Goal: Information Seeking & Learning: Find specific fact

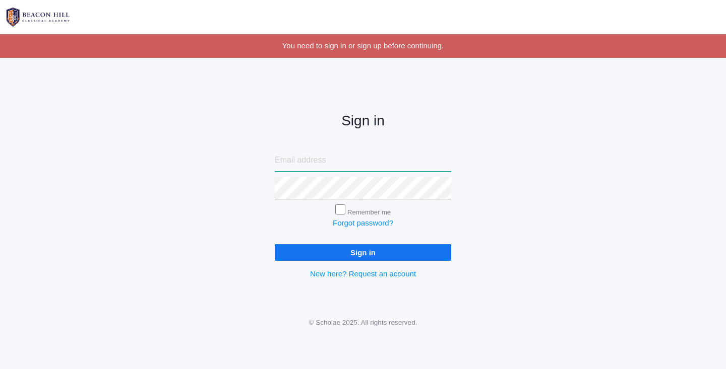
type input "jennjenkins2003@yahoo.com"
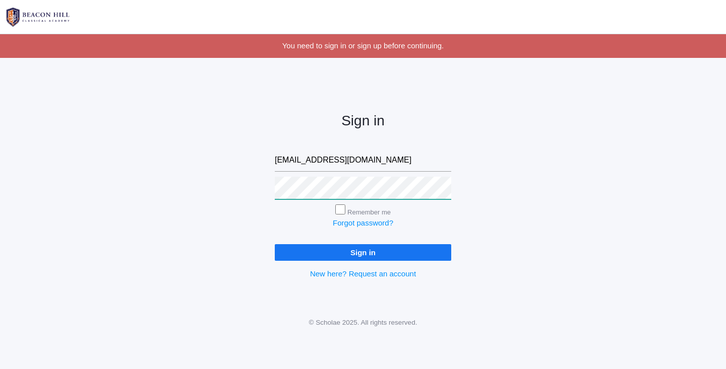
click at [363, 250] on input "Sign in" at bounding box center [363, 252] width 176 height 17
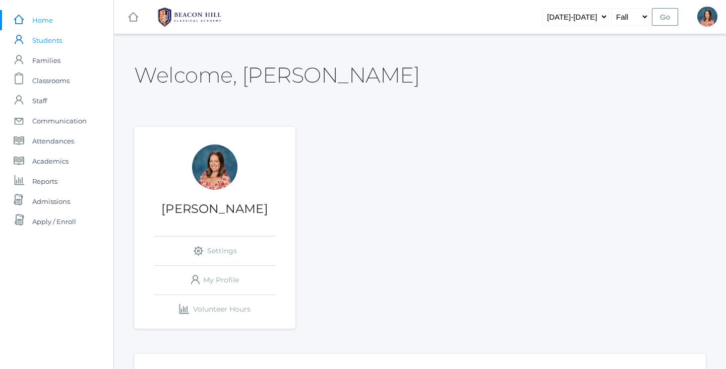
click at [45, 40] on span "Students" at bounding box center [47, 40] width 30 height 20
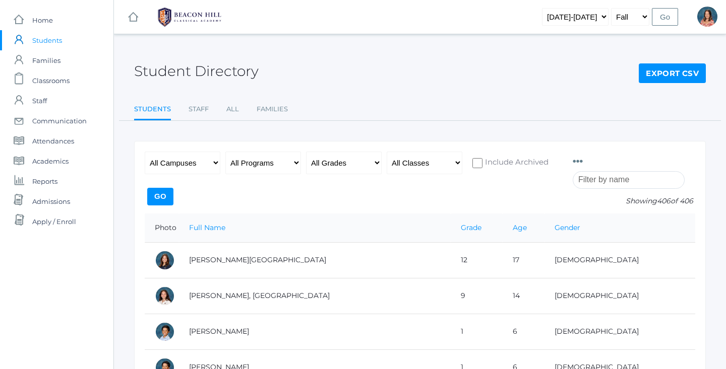
click at [594, 180] on input "search" at bounding box center [629, 180] width 112 height 18
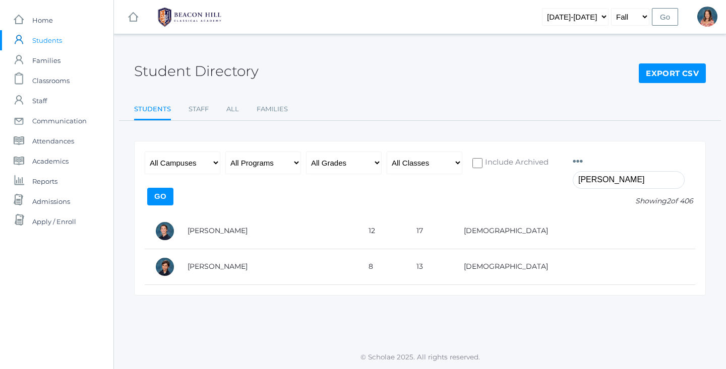
type input "Andrew"
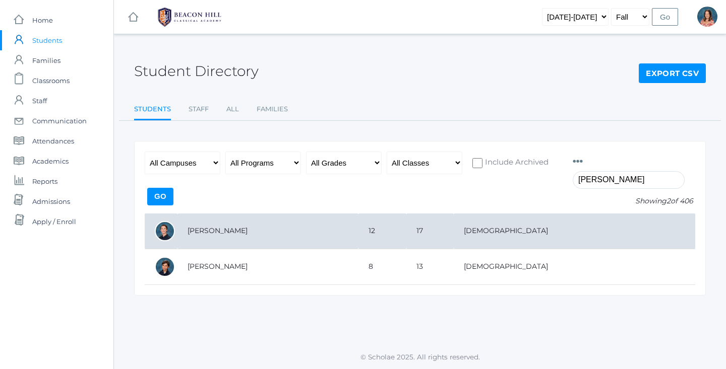
drag, startPoint x: 572, startPoint y: 187, endPoint x: 383, endPoint y: 233, distance: 195.0
click at [358, 233] on td "[PERSON_NAME]" at bounding box center [267, 232] width 181 height 36
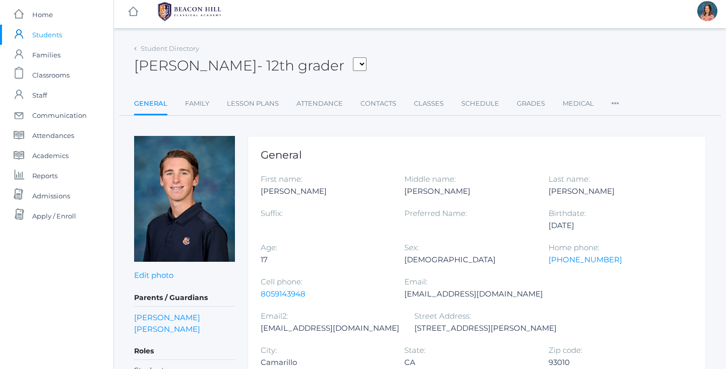
scroll to position [6, 0]
click at [59, 32] on span "Students" at bounding box center [47, 35] width 30 height 20
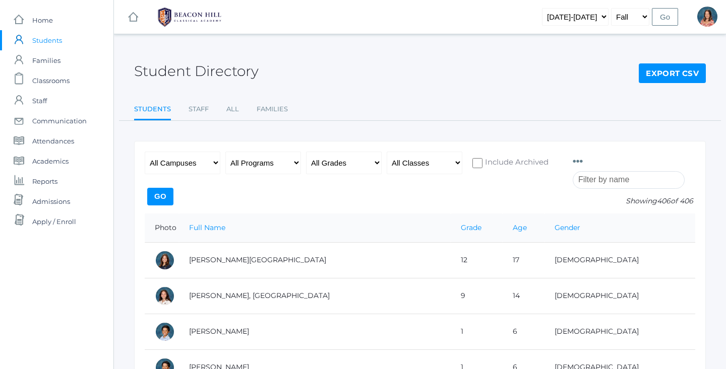
click at [623, 173] on input "search" at bounding box center [629, 180] width 112 height 18
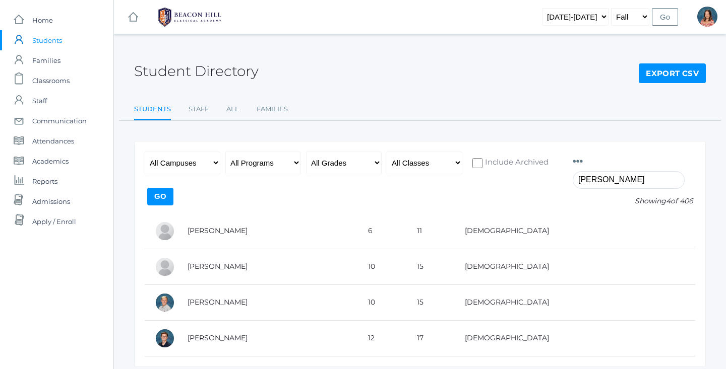
type input "Joshua"
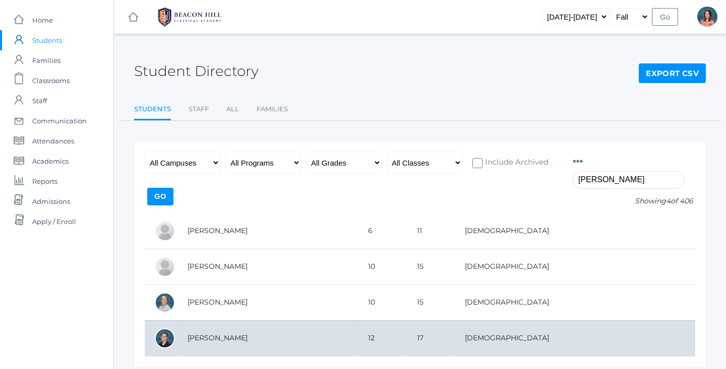
drag, startPoint x: 623, startPoint y: 173, endPoint x: 267, endPoint y: 336, distance: 391.8
click at [267, 336] on td "[PERSON_NAME]" at bounding box center [267, 339] width 180 height 36
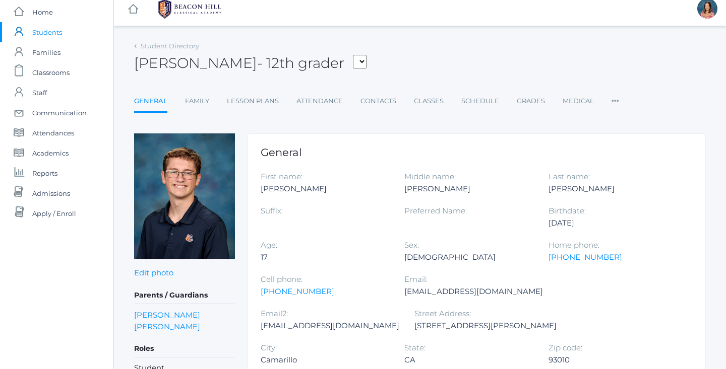
scroll to position [9, 0]
click at [46, 37] on span "Students" at bounding box center [47, 31] width 30 height 20
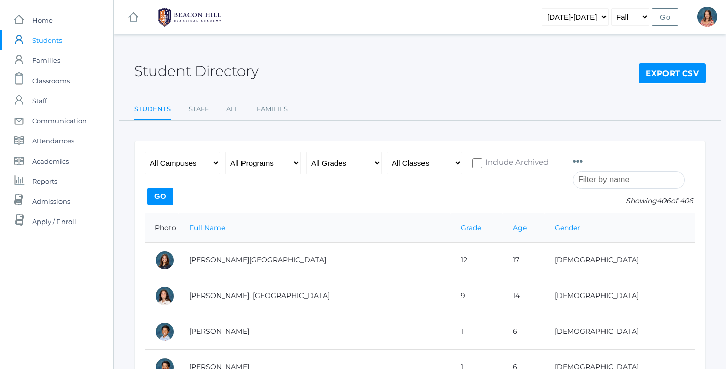
click at [587, 178] on input "search" at bounding box center [629, 180] width 112 height 18
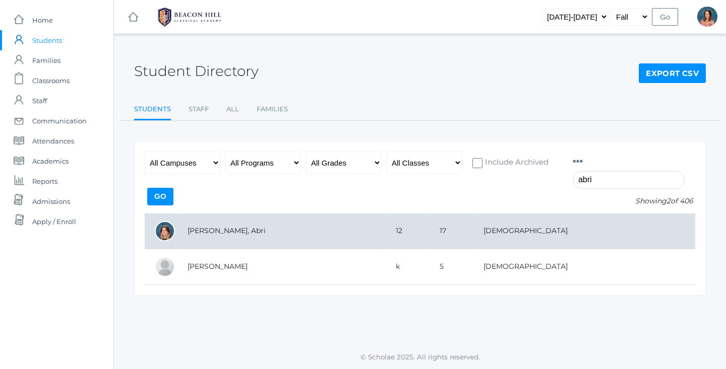
type input "abri"
click at [330, 234] on td "[PERSON_NAME], Abri" at bounding box center [281, 232] width 208 height 36
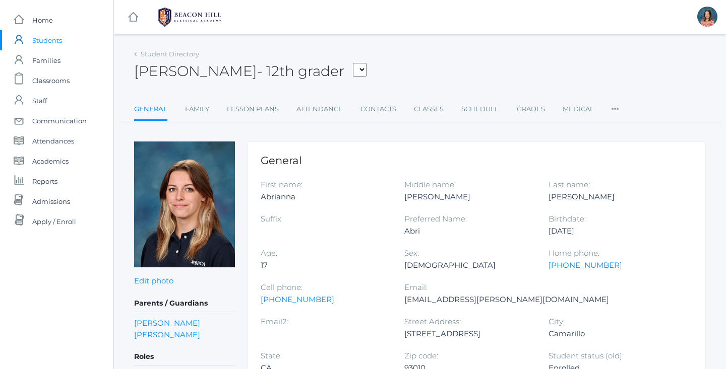
click at [43, 39] on span "Students" at bounding box center [47, 40] width 30 height 20
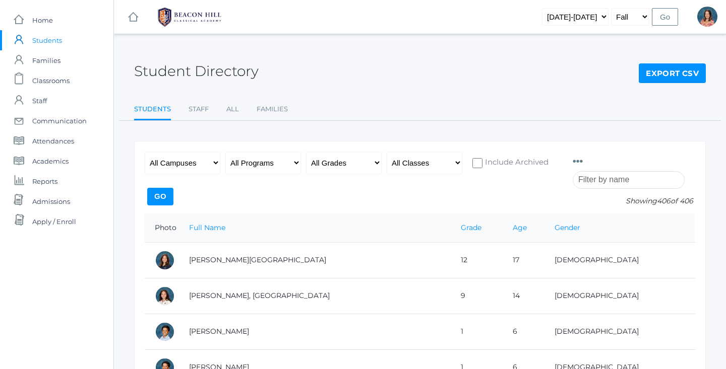
click at [601, 176] on input "search" at bounding box center [629, 180] width 112 height 18
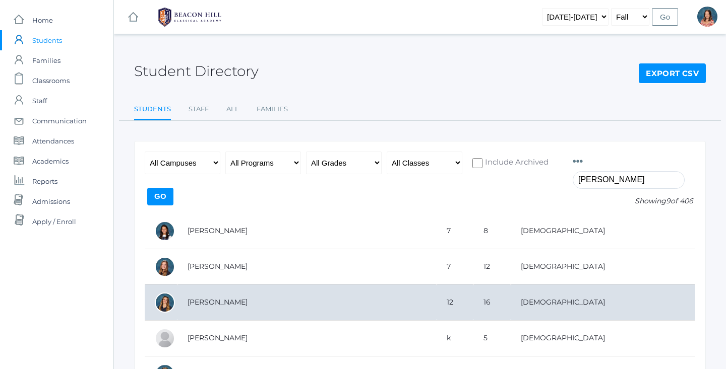
type input "[PERSON_NAME]"
click at [243, 305] on td "[PERSON_NAME]" at bounding box center [306, 303] width 259 height 36
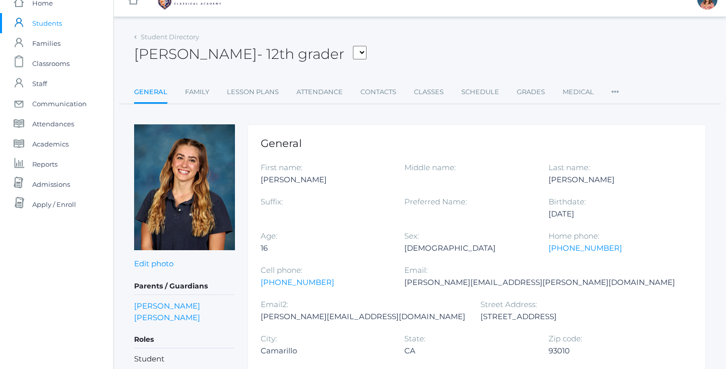
scroll to position [16, 0]
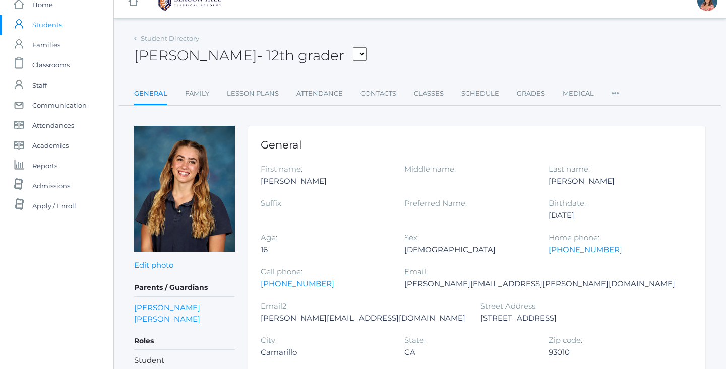
click at [37, 29] on span "Students" at bounding box center [47, 25] width 30 height 20
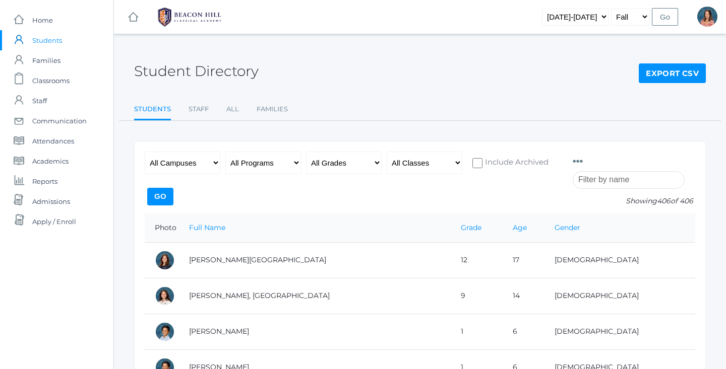
click at [587, 178] on input "search" at bounding box center [629, 180] width 112 height 18
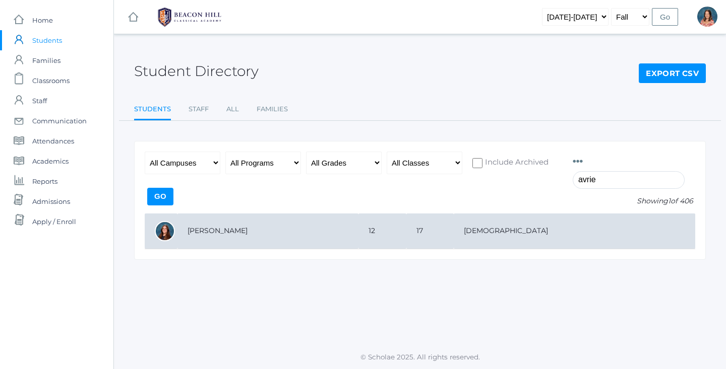
type input "aerie"
click at [406, 231] on td "12" at bounding box center [382, 232] width 48 height 36
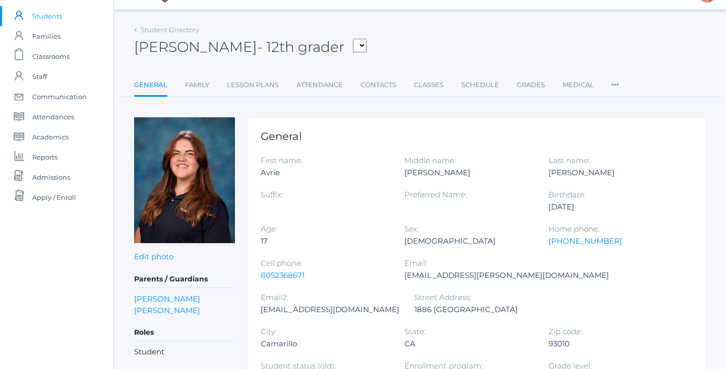
scroll to position [27, 0]
